Goal: Information Seeking & Learning: Learn about a topic

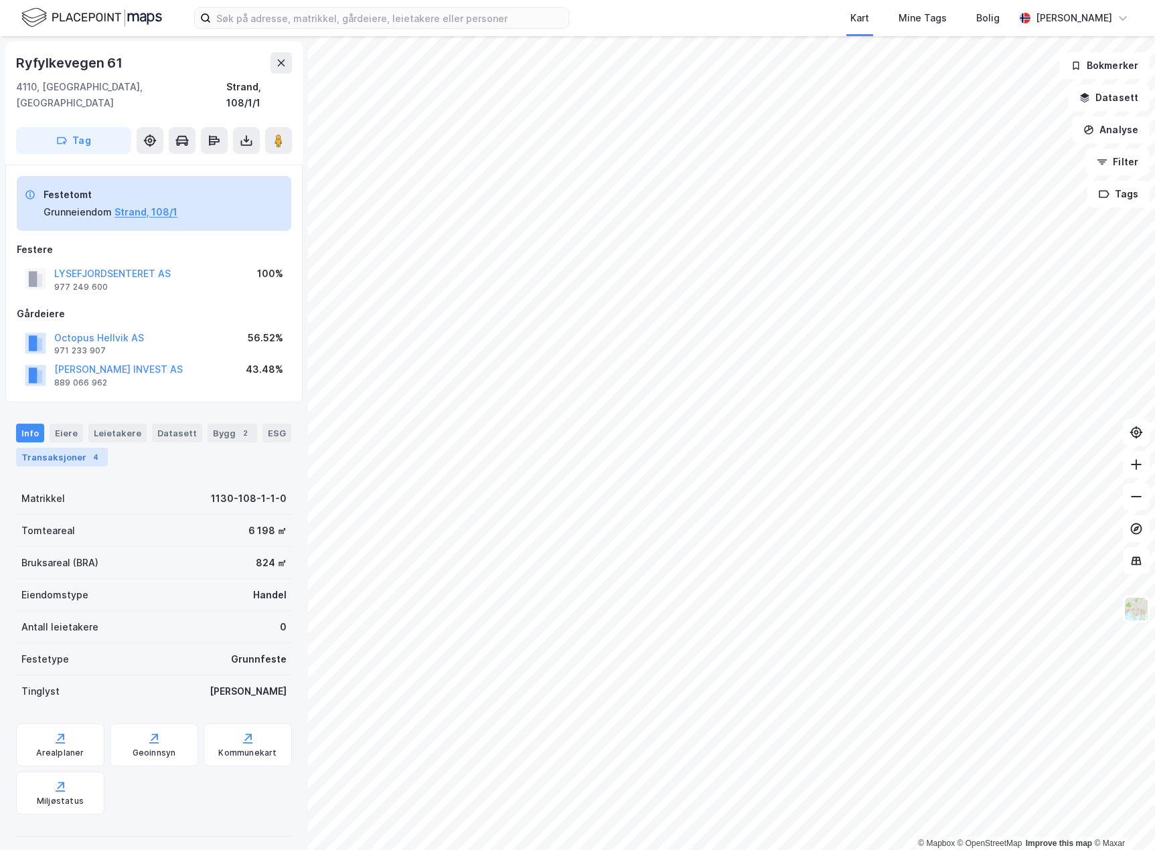
click at [64, 450] on div "Transaksjoner 4" at bounding box center [62, 457] width 92 height 19
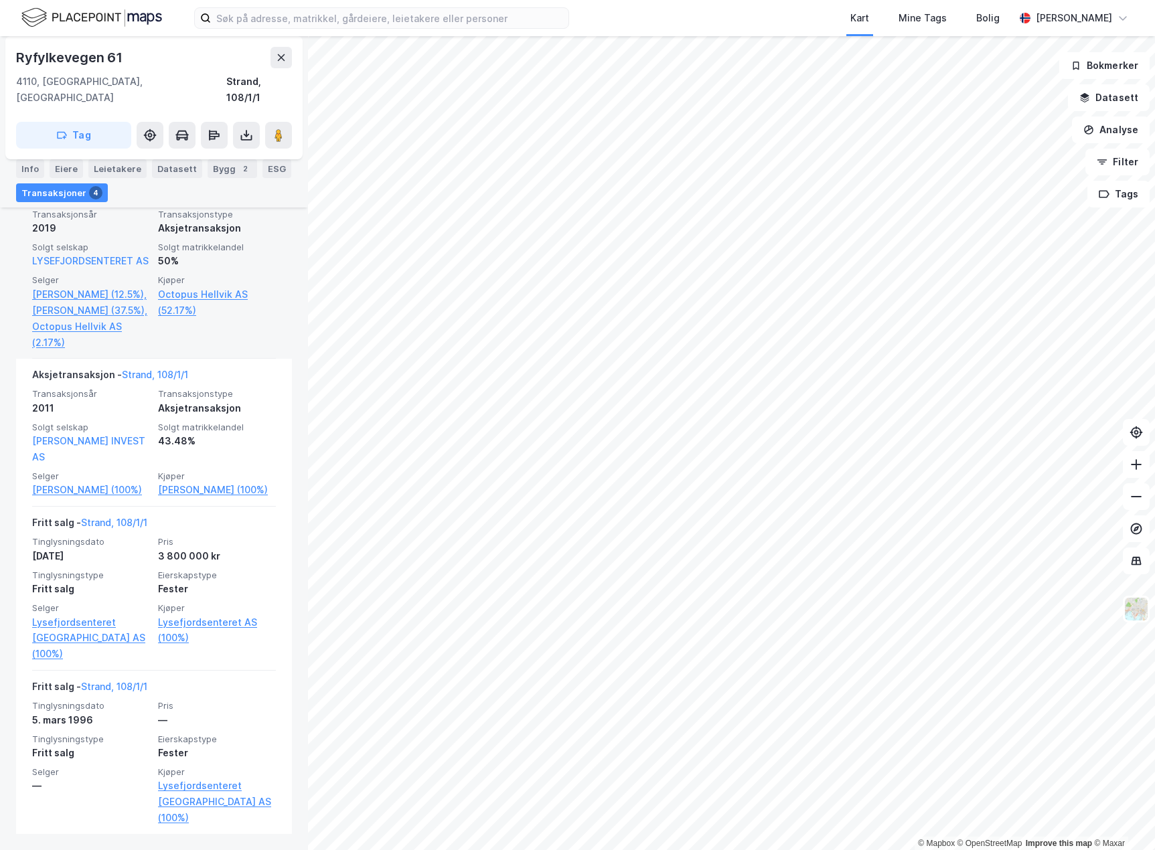
scroll to position [539, 0]
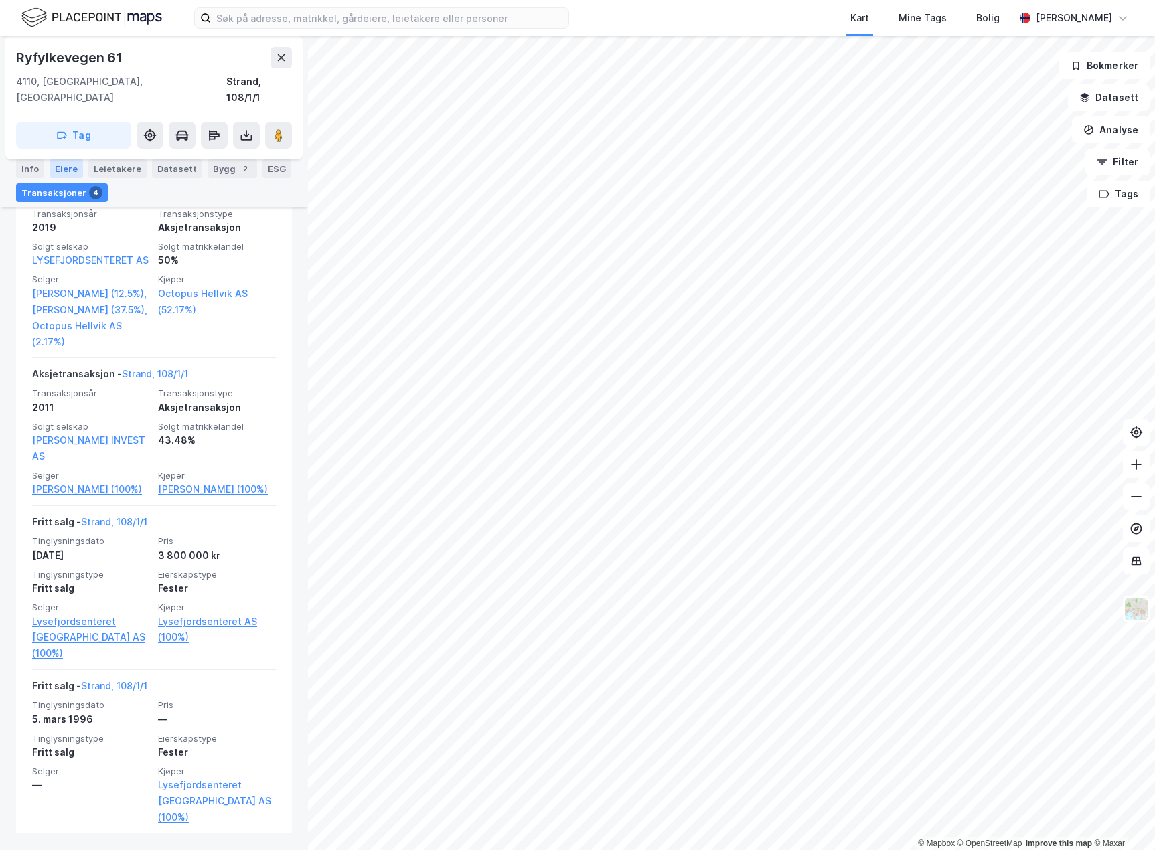
click at [66, 171] on div "Eiere" at bounding box center [66, 168] width 33 height 19
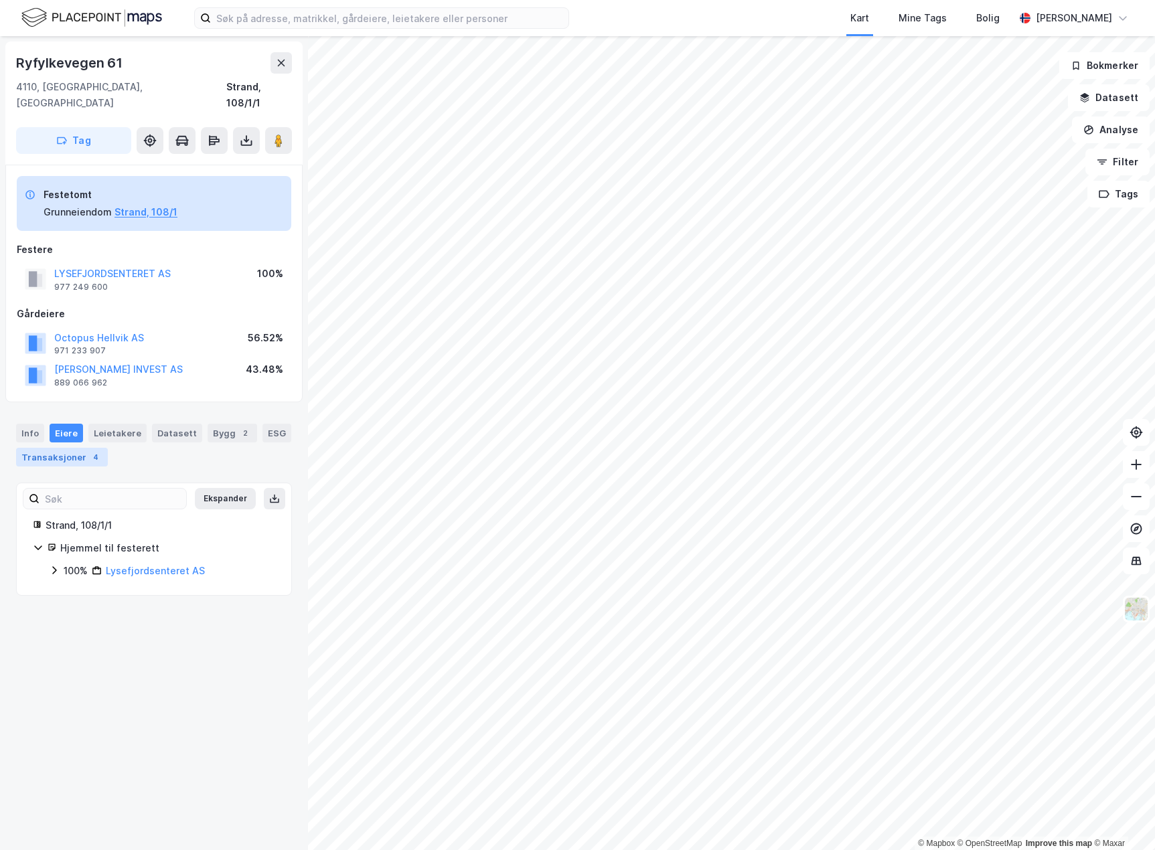
click at [79, 448] on div "Transaksjoner 4" at bounding box center [62, 457] width 92 height 19
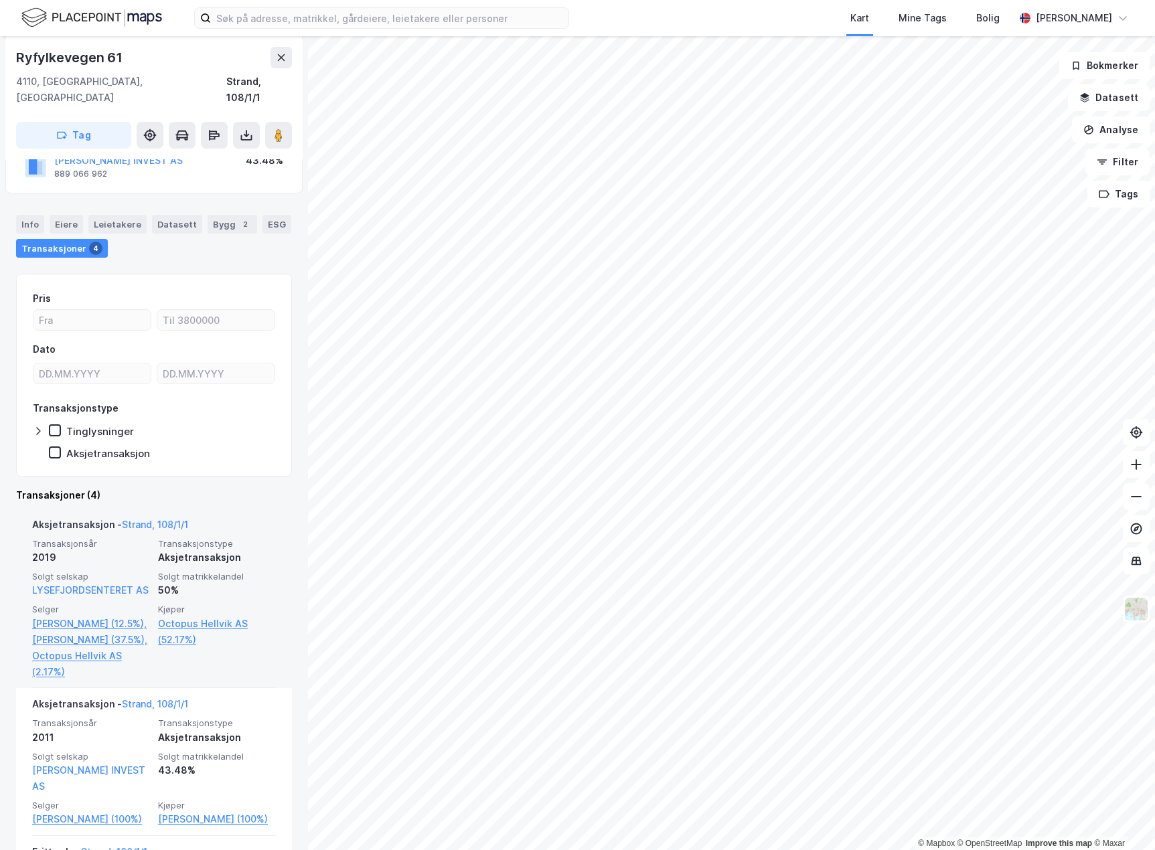
scroll to position [335, 0]
